Goal: Task Accomplishment & Management: Manage account settings

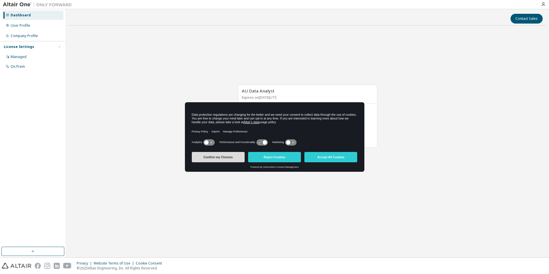
click at [222, 159] on button "Confirm my Choices" at bounding box center [218, 157] width 53 height 10
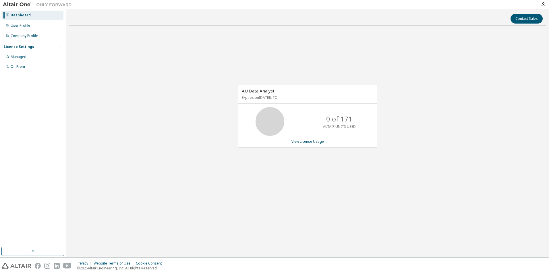
click at [15, 14] on div "Dashboard" at bounding box center [21, 15] width 20 height 5
click at [306, 142] on link "View License Usage" at bounding box center [307, 141] width 32 height 5
click at [20, 26] on div "User Profile" at bounding box center [21, 25] width 20 height 5
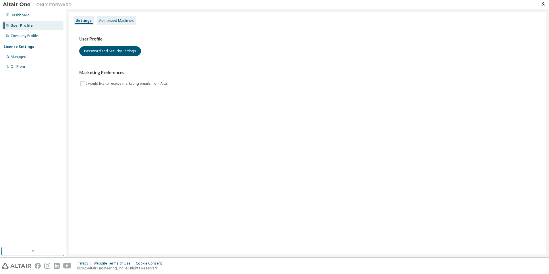
click at [118, 19] on div "Authorized Machines" at bounding box center [116, 20] width 35 height 5
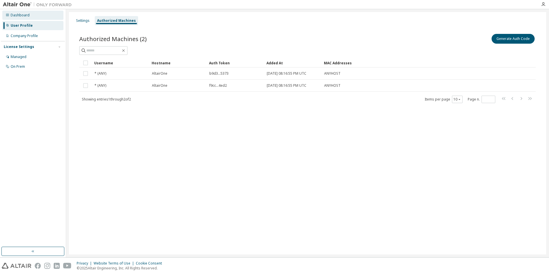
click at [9, 13] on div "Dashboard" at bounding box center [32, 15] width 61 height 9
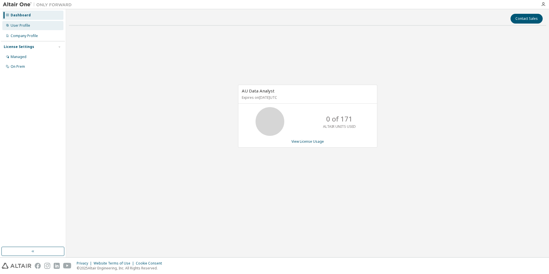
click at [13, 26] on div "User Profile" at bounding box center [21, 25] width 20 height 5
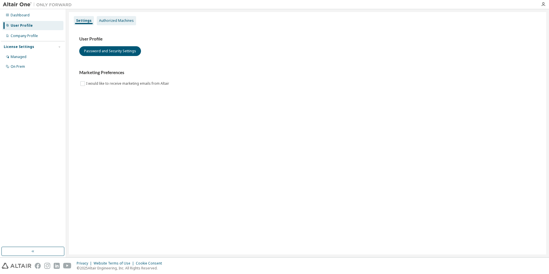
click at [117, 20] on div "Authorized Machines" at bounding box center [116, 20] width 35 height 5
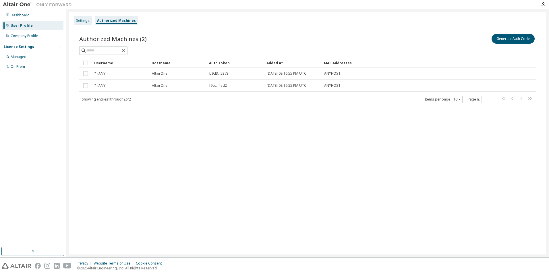
click at [80, 20] on div "Settings" at bounding box center [82, 20] width 13 height 5
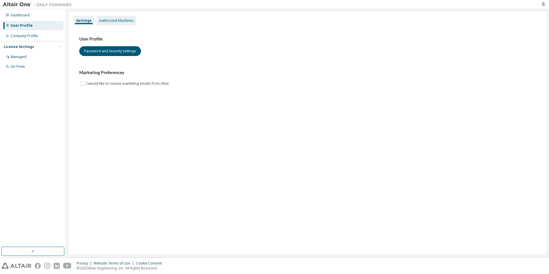
click at [117, 19] on div "Authorized Machines" at bounding box center [116, 20] width 35 height 5
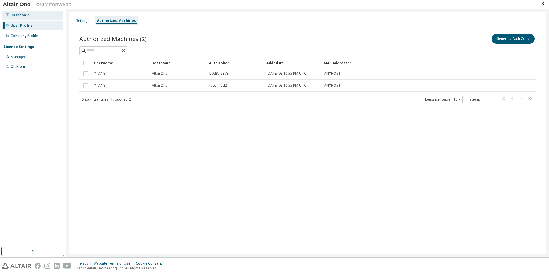
click at [12, 15] on div "Dashboard" at bounding box center [20, 15] width 19 height 5
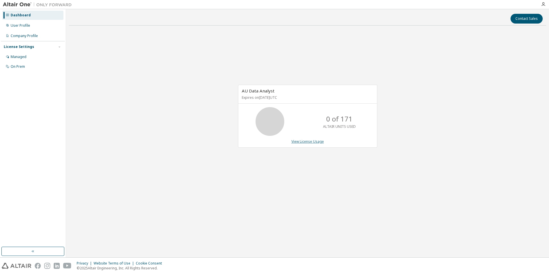
click at [306, 140] on link "View License Usage" at bounding box center [307, 141] width 32 height 5
